Goal: Task Accomplishment & Management: Manage account settings

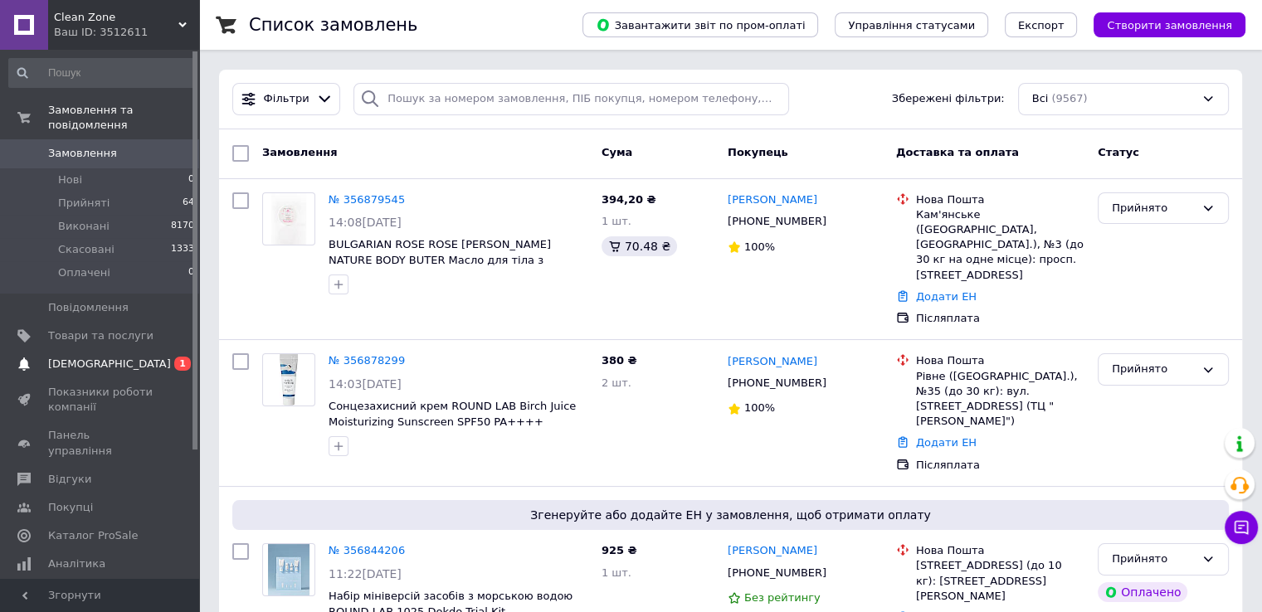
click at [91, 357] on span "[DEMOGRAPHIC_DATA]" at bounding box center [109, 364] width 123 height 15
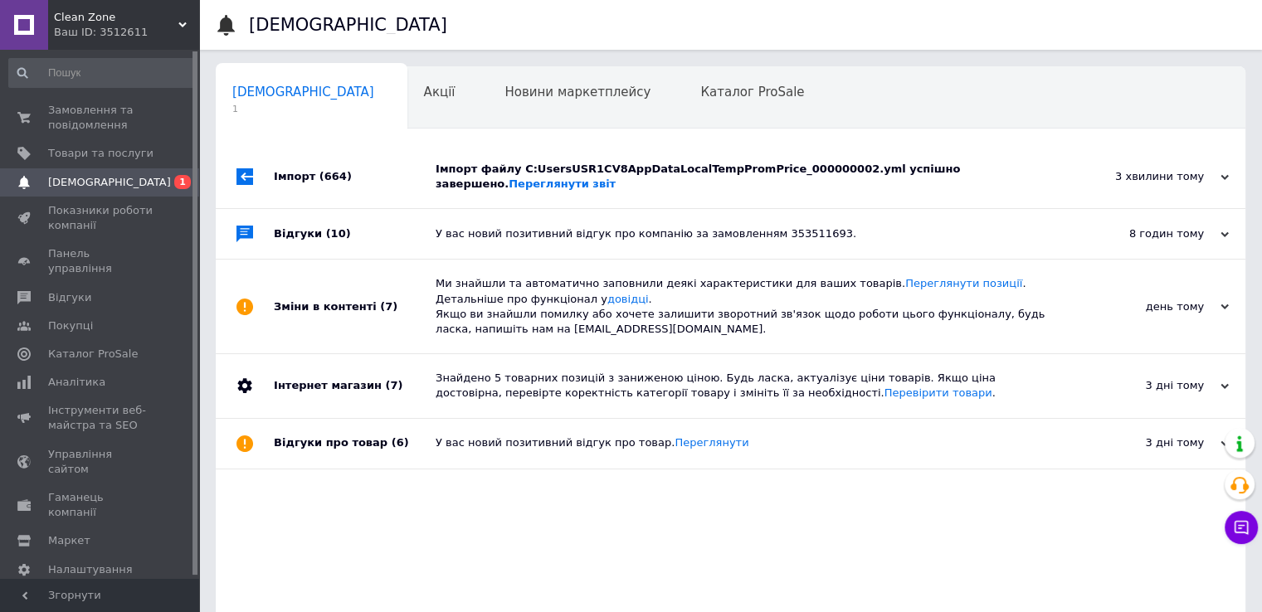
click at [713, 167] on div "Імпорт файлу C:UsersUSR1CV8AppDataLocalTempPromPrice_000000002.yml успішно заве…" at bounding box center [748, 177] width 627 height 30
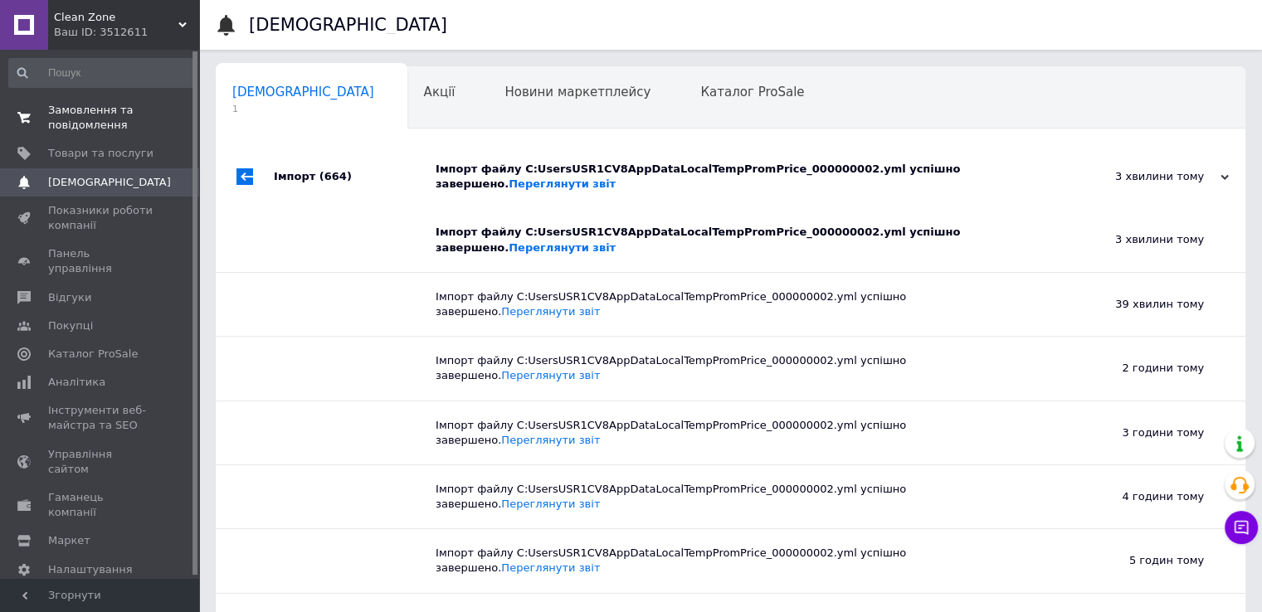
click at [80, 130] on span "Замовлення та повідомлення" at bounding box center [100, 118] width 105 height 30
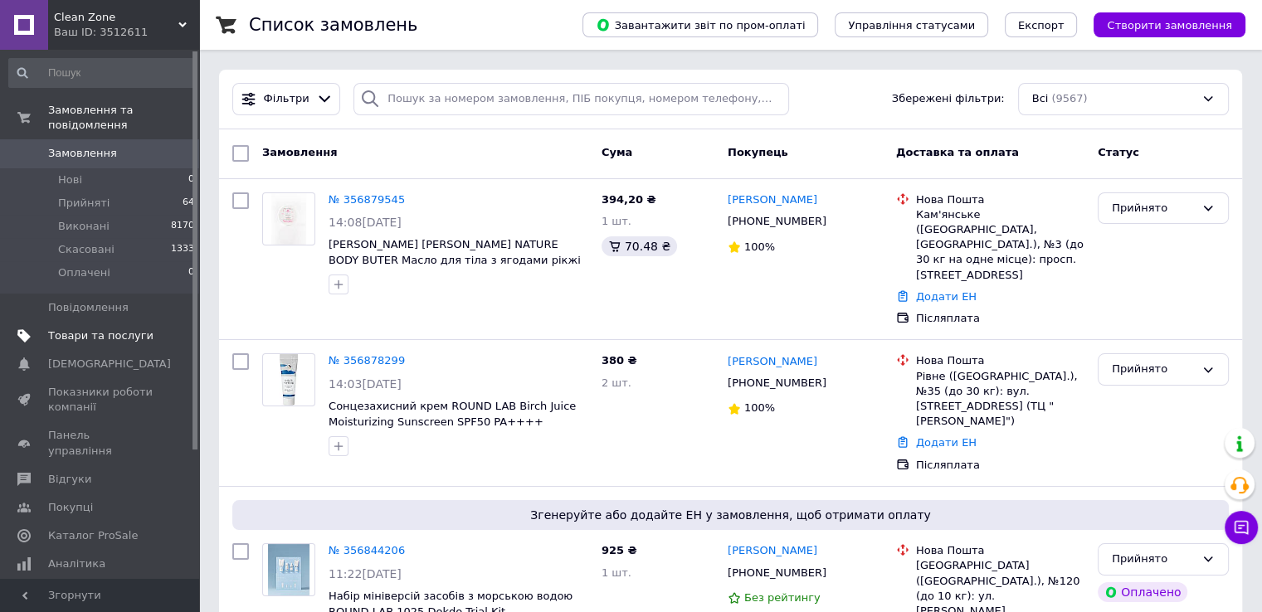
click at [96, 328] on span "Товари та послуги" at bounding box center [100, 335] width 105 height 15
